Goal: Find specific page/section: Find specific page/section

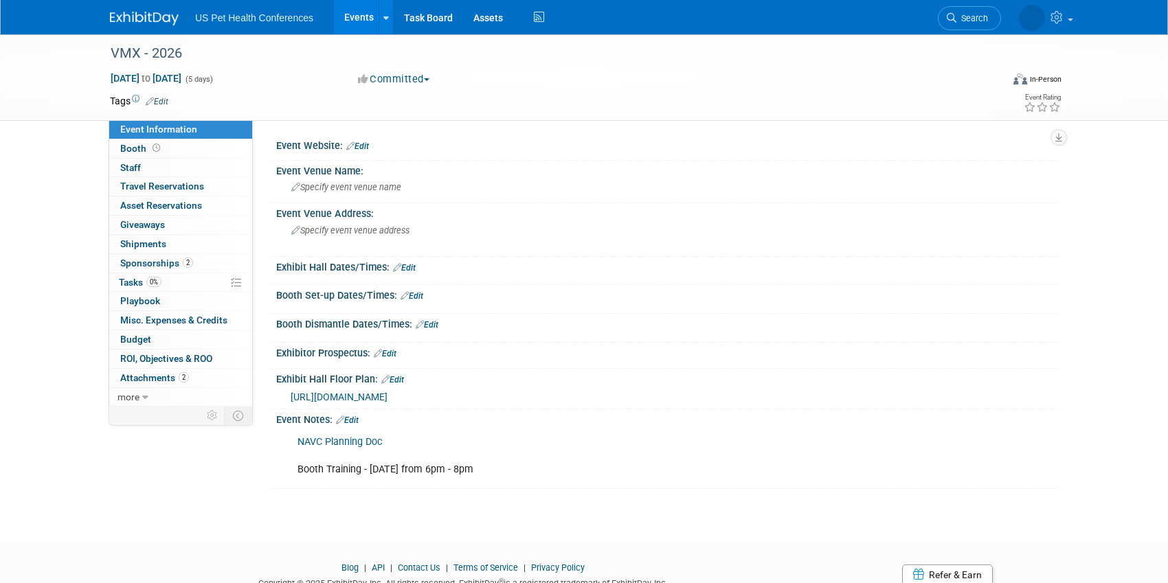
click at [361, 14] on link "Events" at bounding box center [359, 17] width 50 height 34
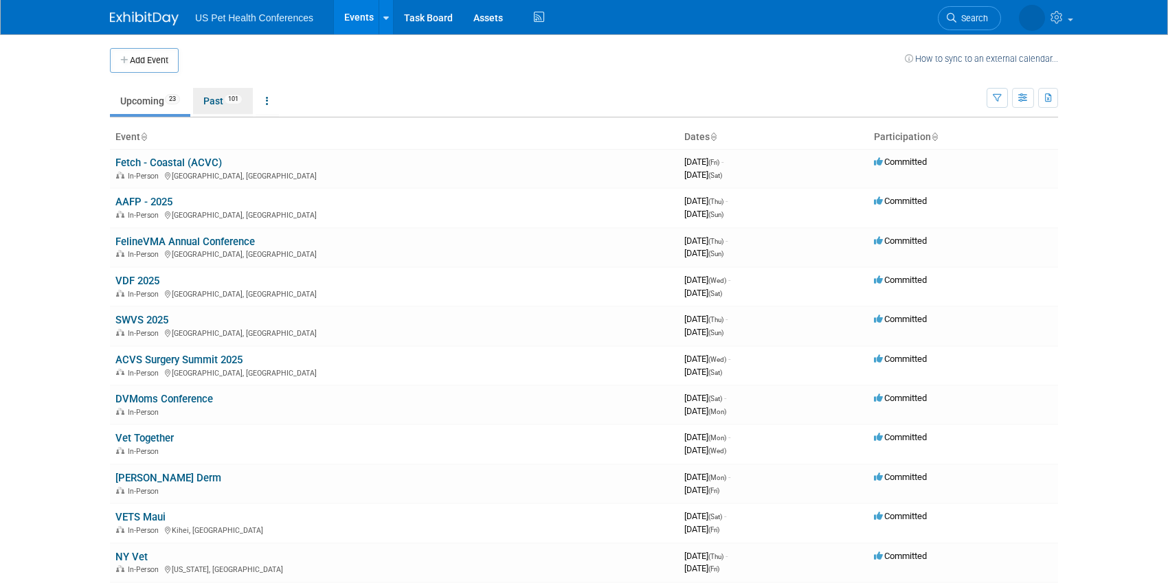
click at [217, 91] on link "Past 101" at bounding box center [223, 101] width 60 height 26
